Goal: Task Accomplishment & Management: Manage account settings

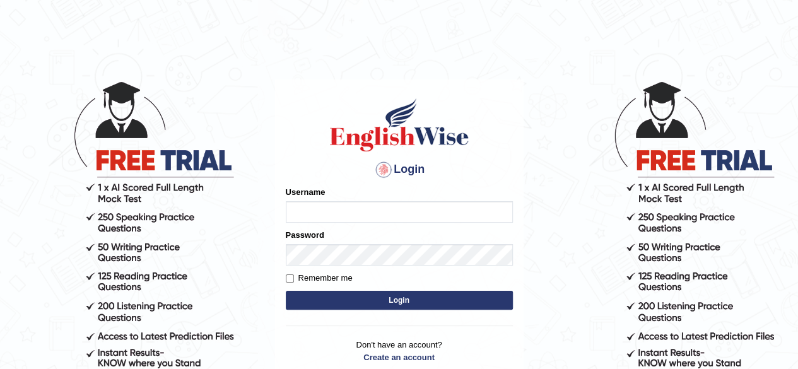
type input "0466127642"
click at [406, 300] on button "Login" at bounding box center [399, 300] width 227 height 19
type input "0466127642"
click at [399, 302] on button "Login" at bounding box center [399, 300] width 227 height 19
